Goal: Task Accomplishment & Management: Manage account settings

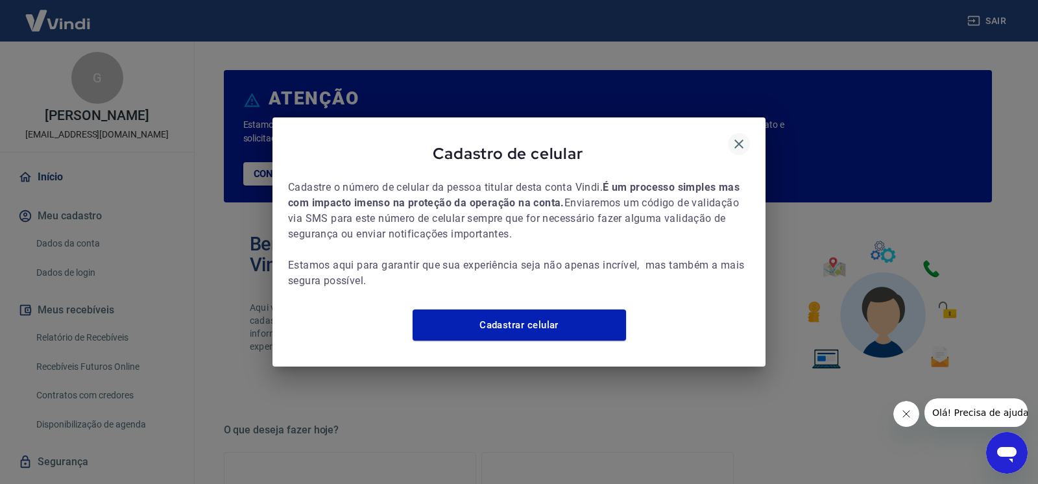
click at [737, 136] on icon "button" at bounding box center [739, 144] width 16 height 16
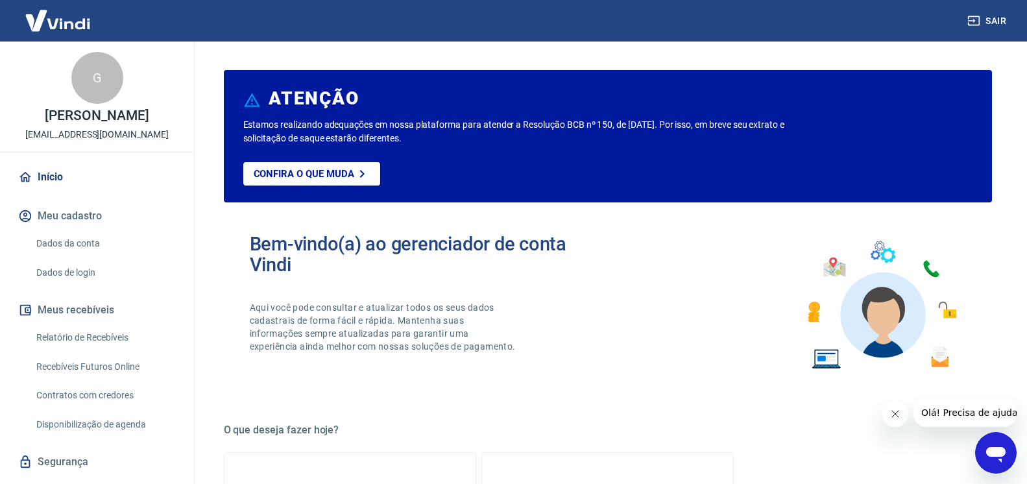
click at [898, 411] on icon "Fechar mensagem da empresa" at bounding box center [894, 414] width 10 height 10
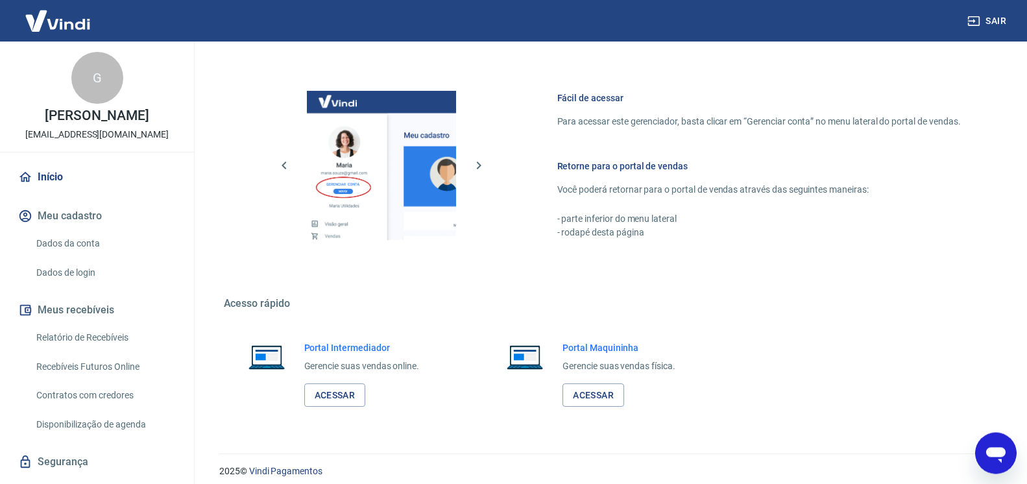
scroll to position [662, 0]
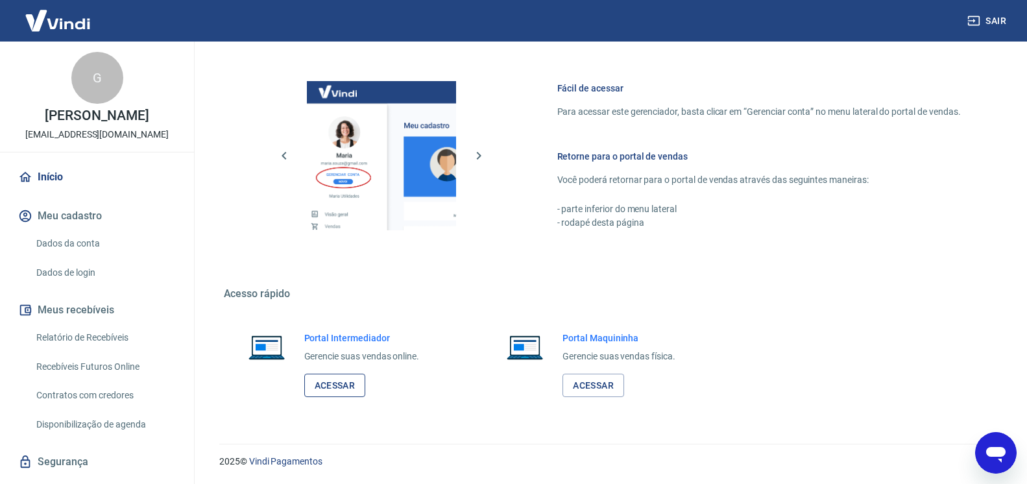
click at [350, 384] on link "Acessar" at bounding box center [335, 386] width 62 height 24
